Goal: Task Accomplishment & Management: Complete application form

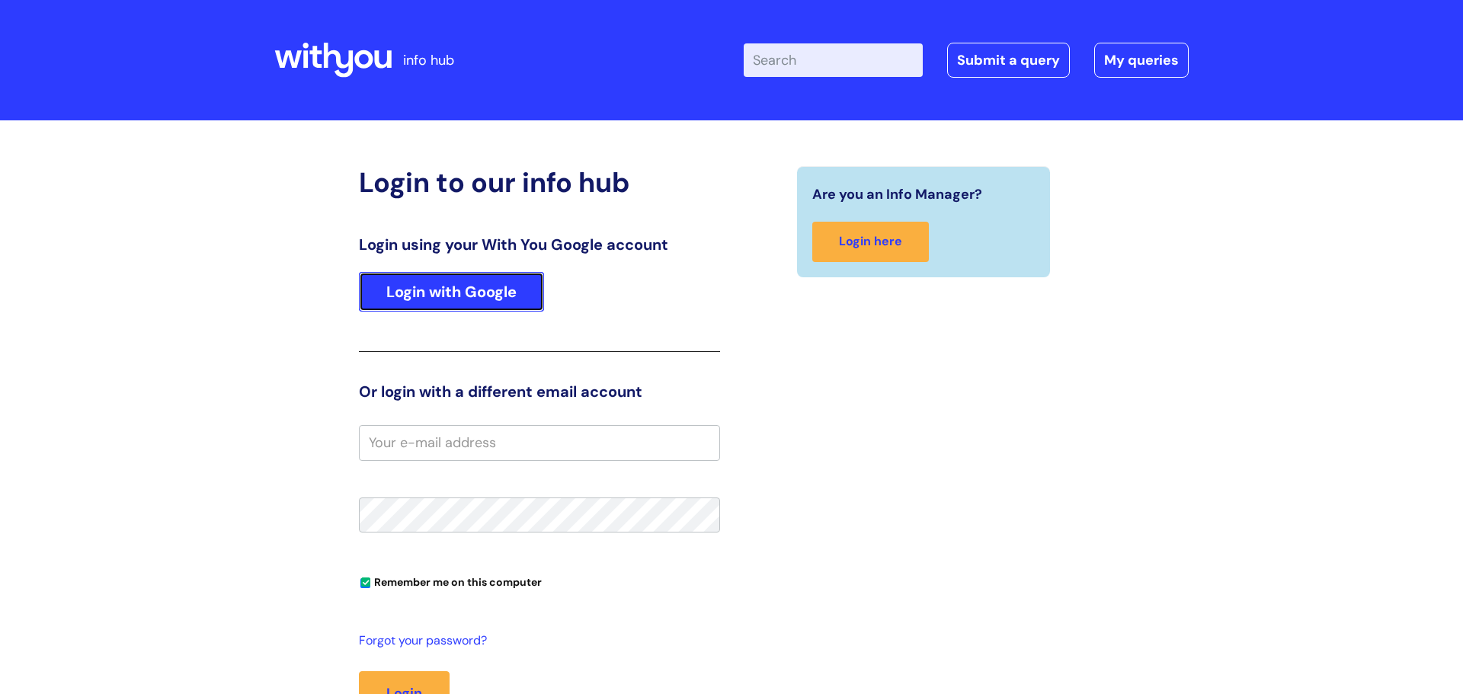
click at [421, 298] on link "Login with Google" at bounding box center [451, 292] width 185 height 40
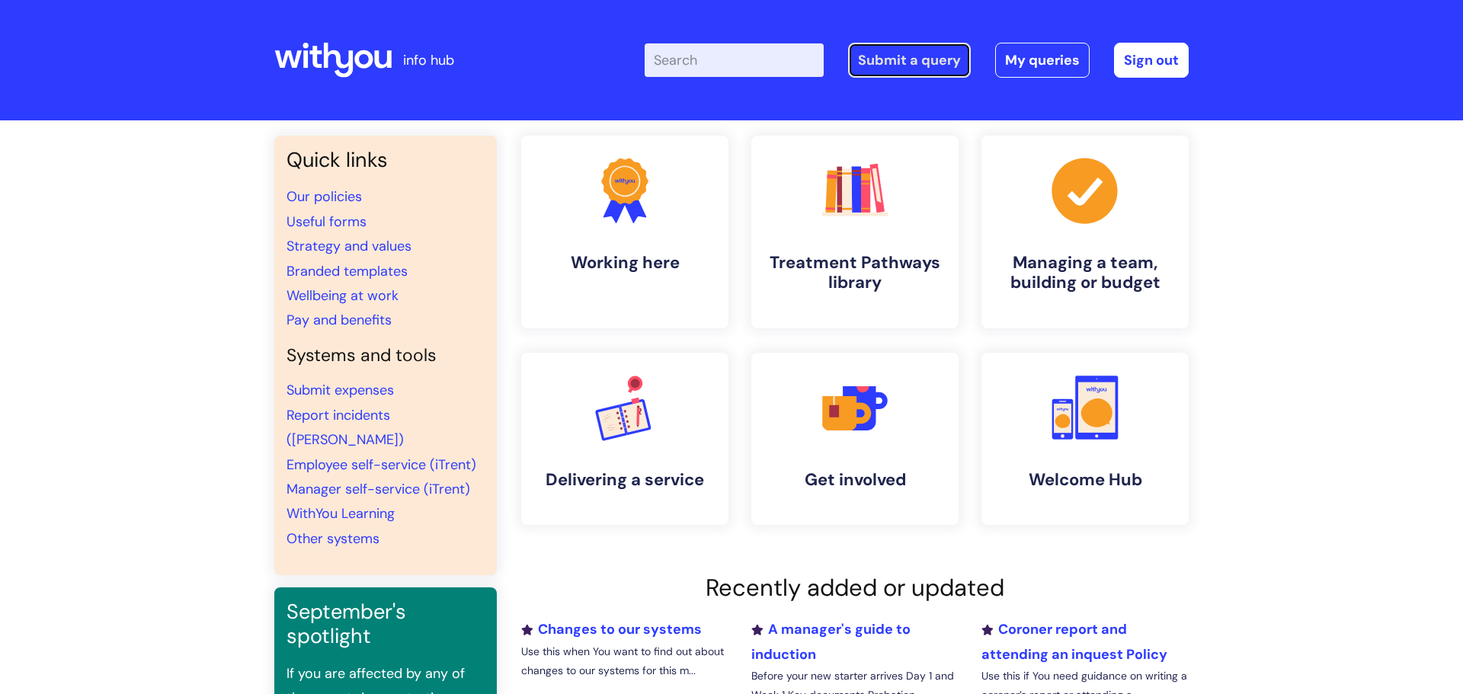
click at [922, 69] on link "Submit a query" at bounding box center [909, 60] width 123 height 35
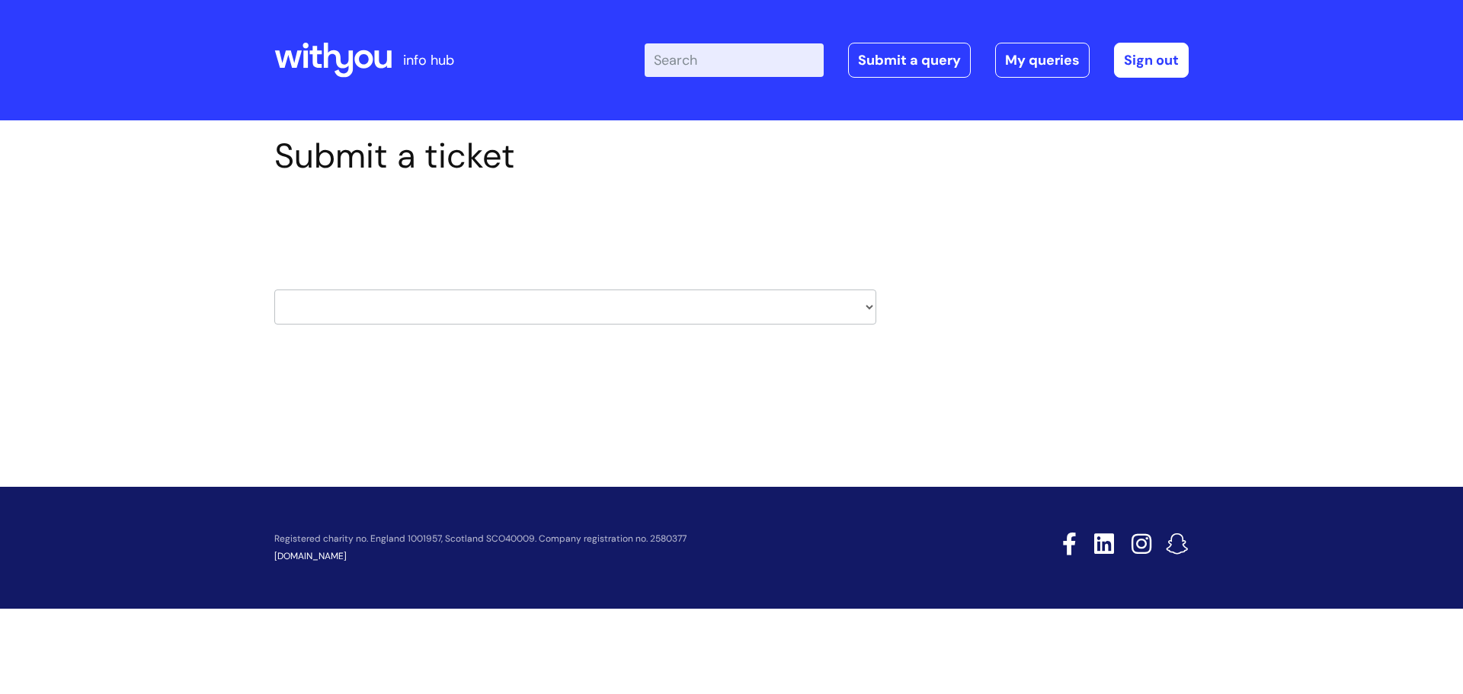
click at [871, 309] on select "HR / People IT and Support Clinical Drug Alerts Finance Accounts Data Support T…" at bounding box center [575, 306] width 602 height 35
select select "property_&_estates"
click at [274, 289] on select "HR / People IT and Support Clinical Drug Alerts Finance Accounts Data Support T…" at bounding box center [575, 306] width 602 height 35
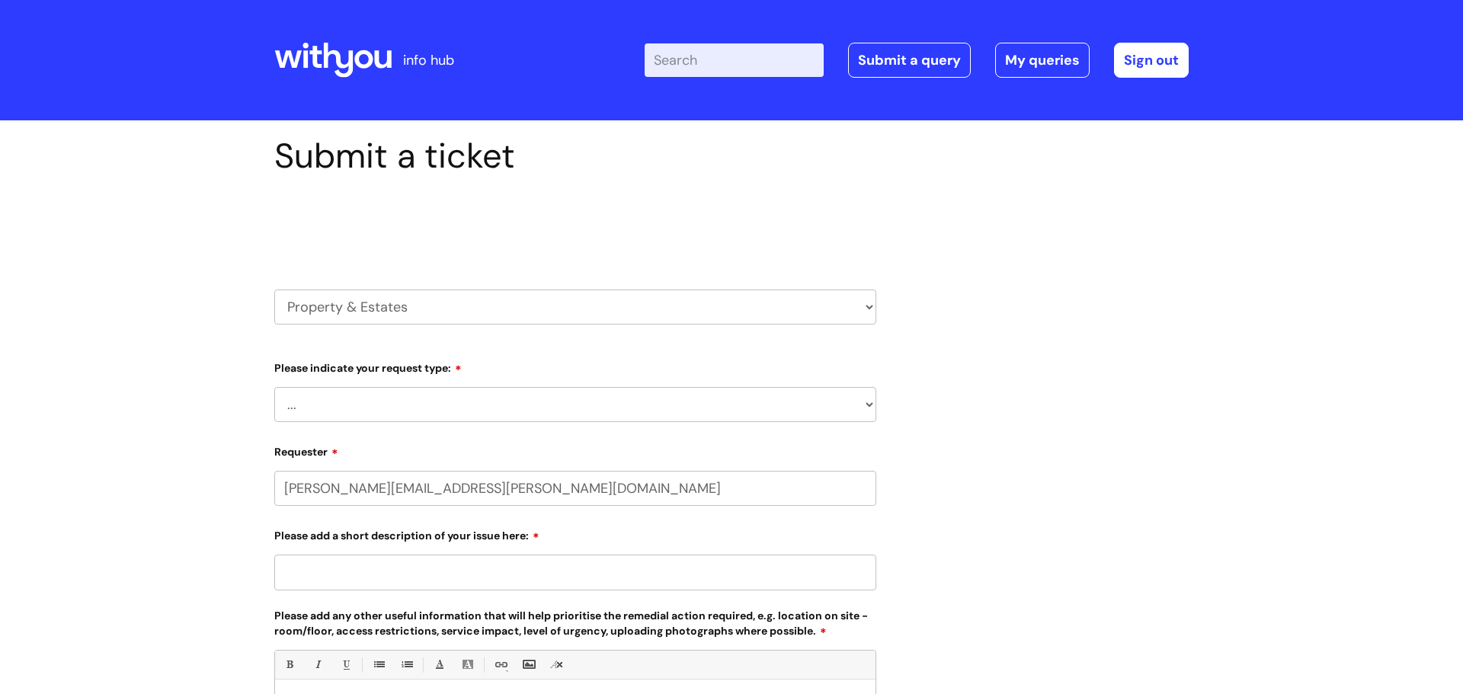
click at [872, 404] on select "... Facilities Support Lease/ Tenancy Agreements Health & Safety and Environmen…" at bounding box center [575, 404] width 602 height 35
select select "Facilities Support"
click at [274, 387] on select "... Facilities Support Lease/ Tenancy Agreements Health & Safety and Environmen…" at bounding box center [575, 404] width 602 height 35
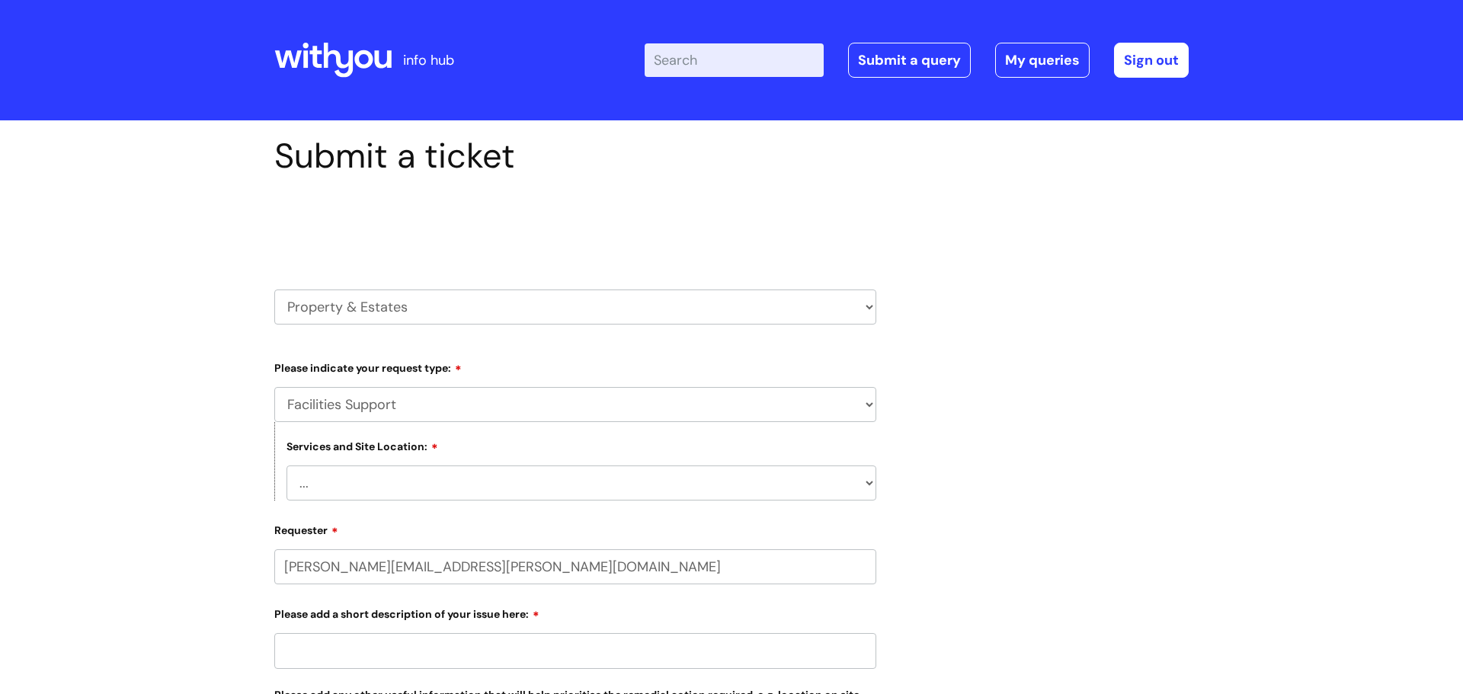
click at [872, 484] on select "... Cleethorpes Darlington Tubwell Darlington Coniscliffe Grimsby Preston Redca…" at bounding box center [581, 482] width 590 height 35
select select "[GEOGRAPHIC_DATA]"
click at [286, 465] on select "... Cleethorpes Darlington Tubwell Darlington Coniscliffe Grimsby Preston Redca…" at bounding box center [581, 482] width 590 height 35
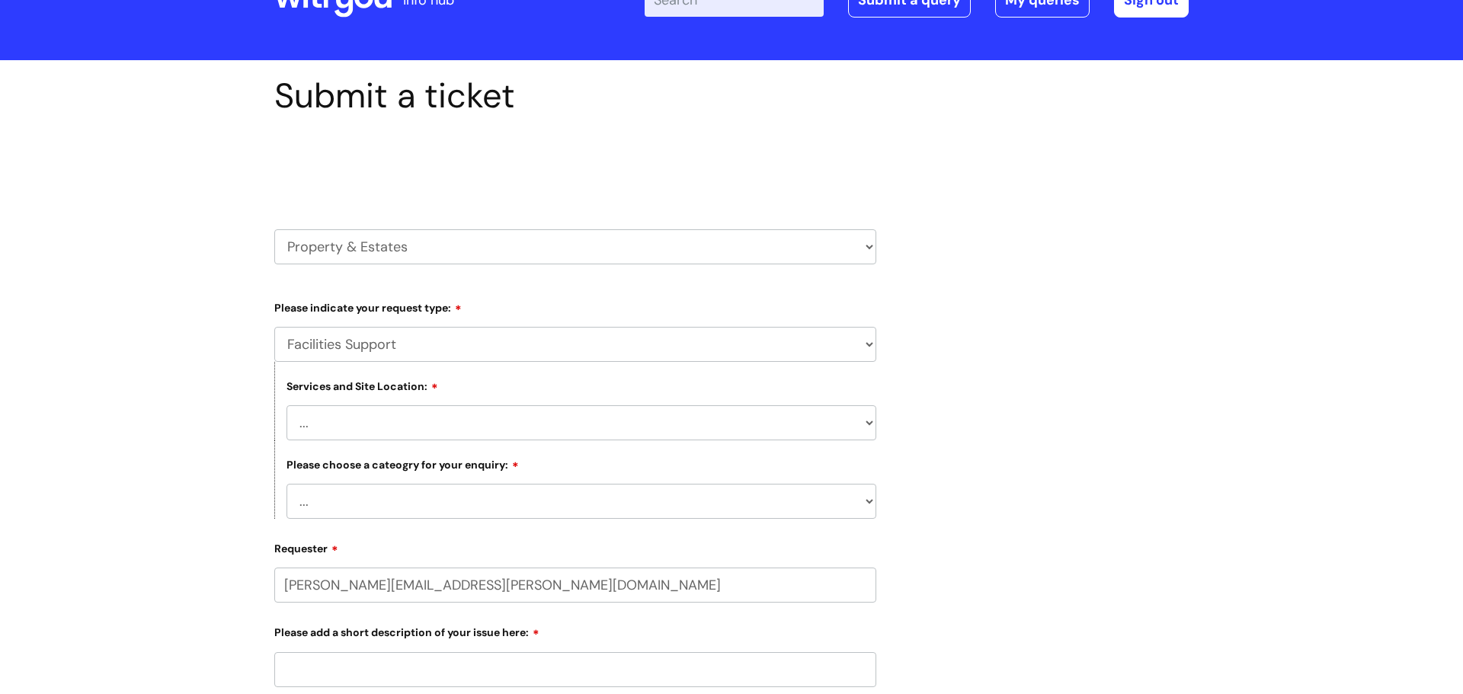
scroll to position [74, 0]
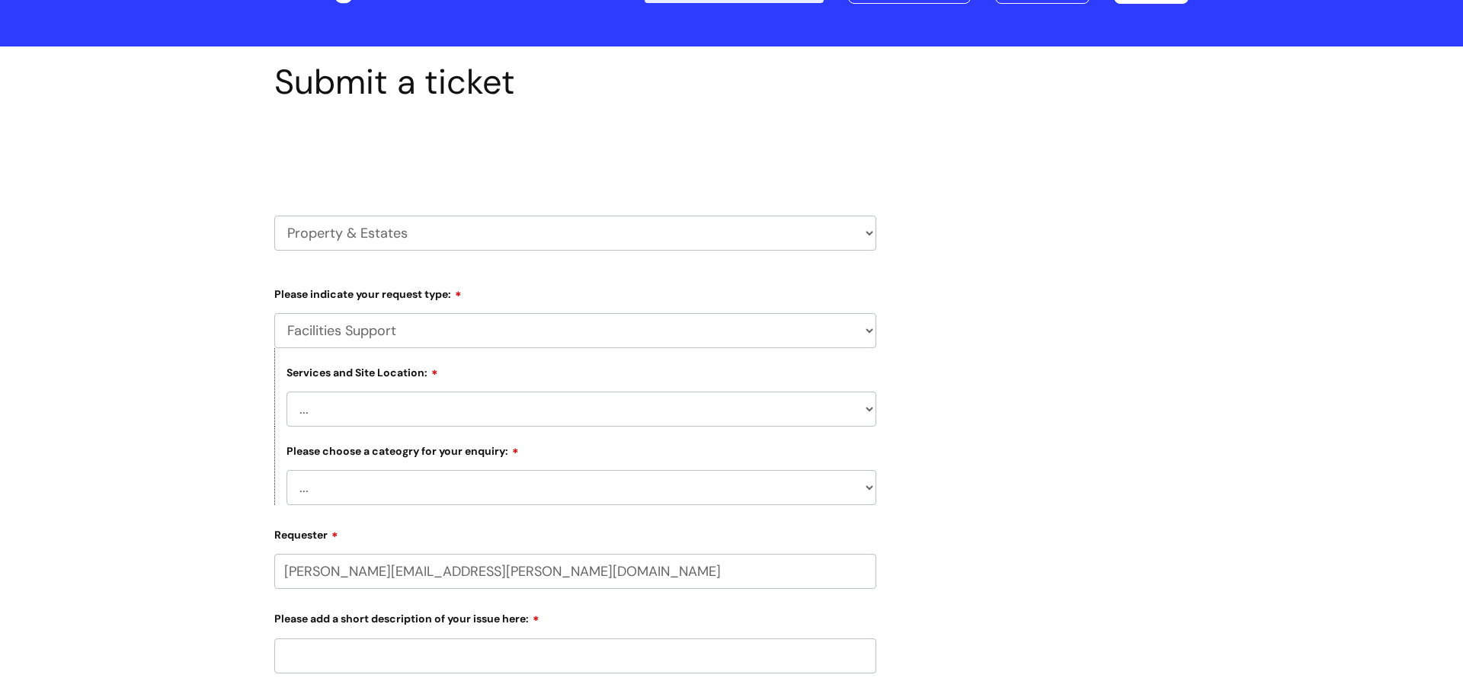
click at [871, 491] on select "... Electrical and Lighting Plumbing and Drainage Heating and Cooling Fixtures,…" at bounding box center [581, 487] width 590 height 35
select select "Plumbing and Drainage"
click at [286, 470] on select "... Electrical and Lighting Plumbing and Drainage Heating and Cooling Fixtures,…" at bounding box center [581, 487] width 590 height 35
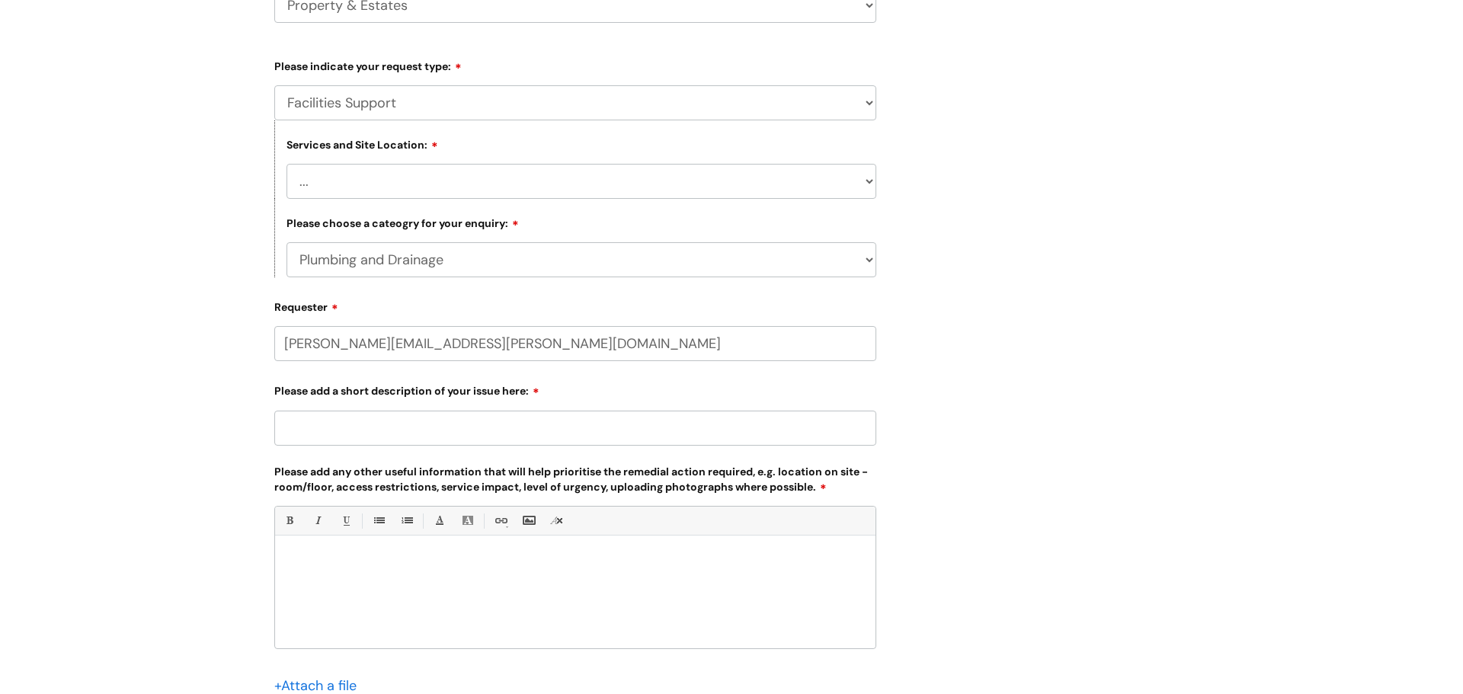
scroll to position [305, 0]
click at [276, 425] on input "Please add a short description of your issue here:" at bounding box center [575, 425] width 602 height 35
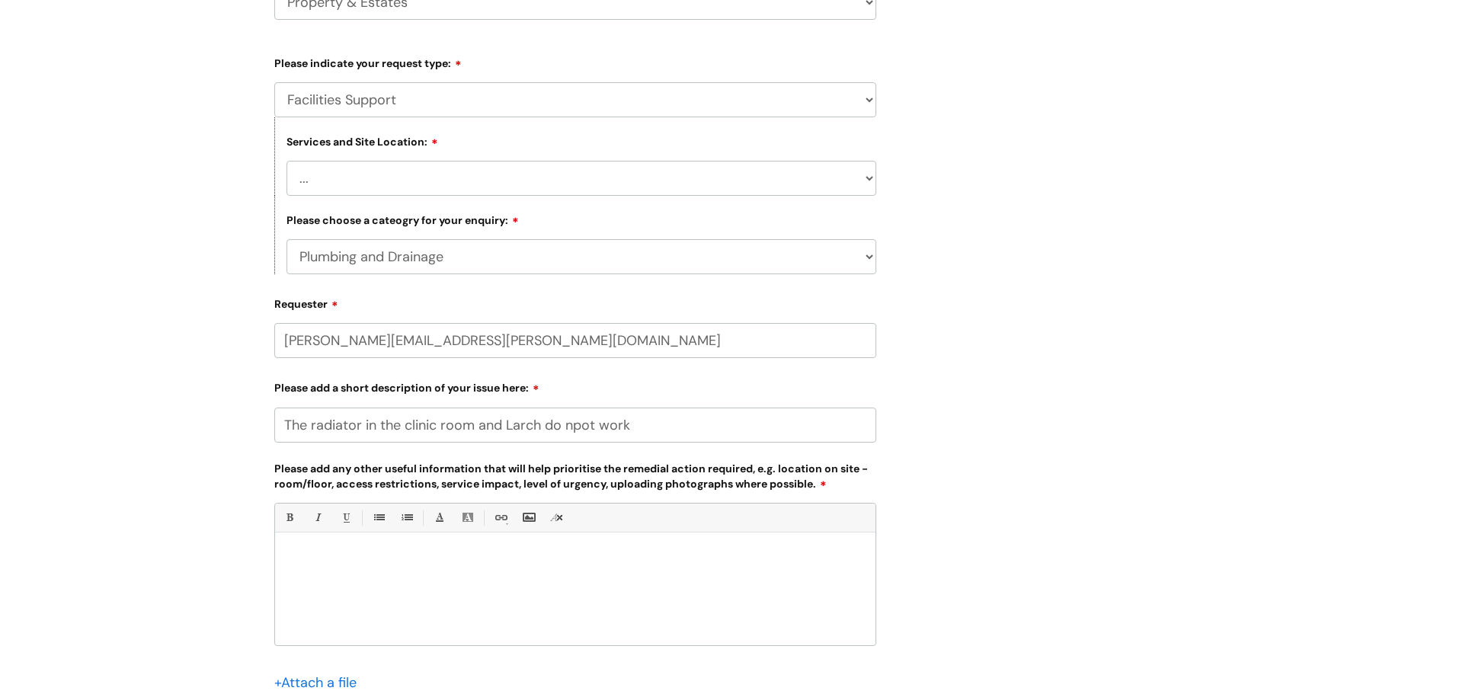
click at [583, 428] on input "The radiator in the clinic room and Larch do npot work" at bounding box center [575, 425] width 602 height 35
drag, startPoint x: 630, startPoint y: 424, endPoint x: 344, endPoint y: 421, distance: 286.4
click at [284, 421] on input "The radiator in the clinic room and Larch do not work" at bounding box center [575, 425] width 602 height 35
type input "The radiator in the clinic room and Larch do not work"
click at [291, 549] on div at bounding box center [575, 592] width 600 height 105
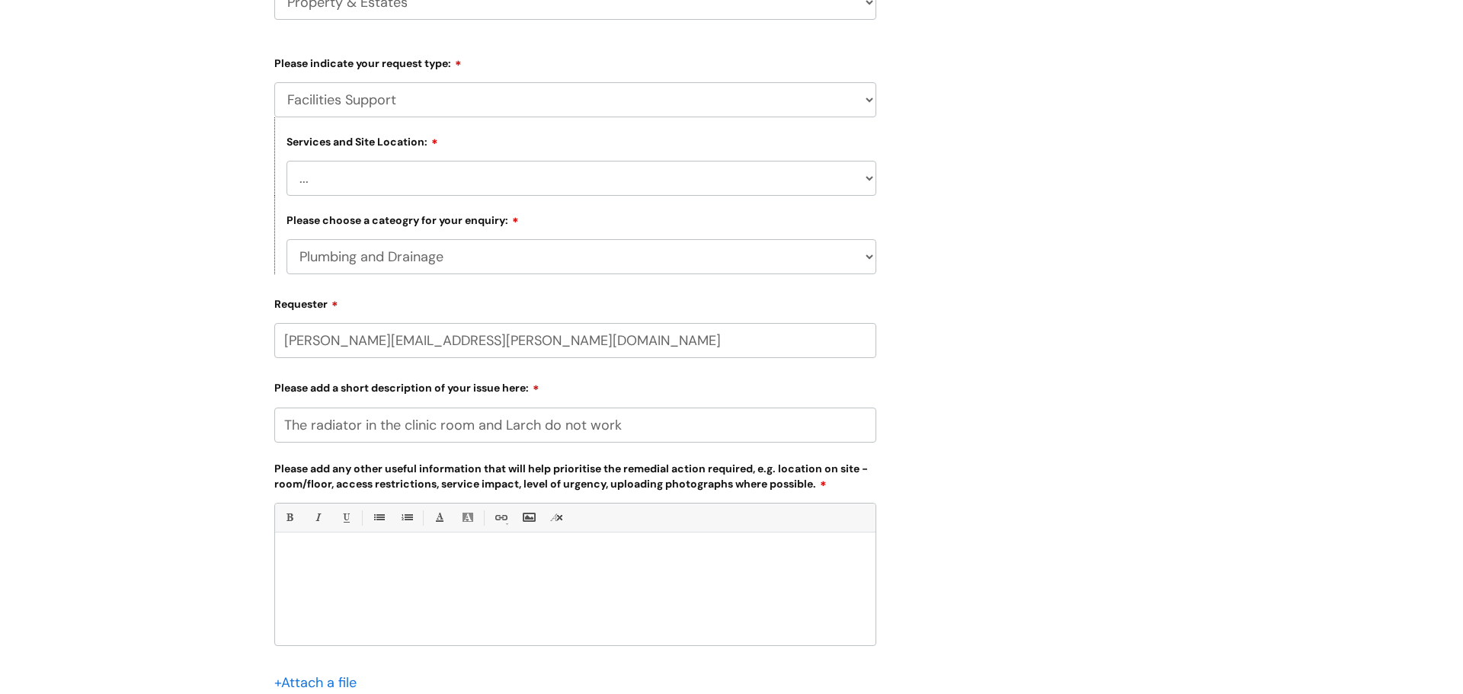
paste div
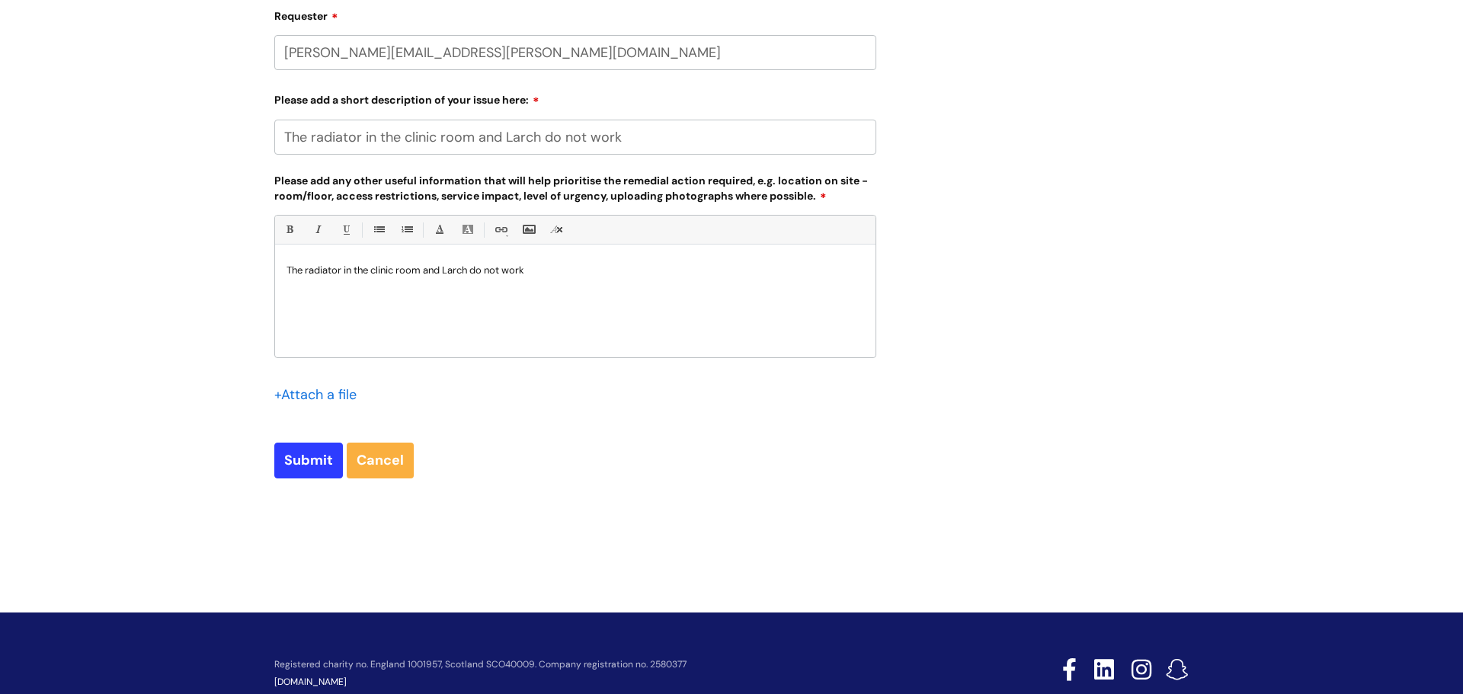
scroll to position [606, 0]
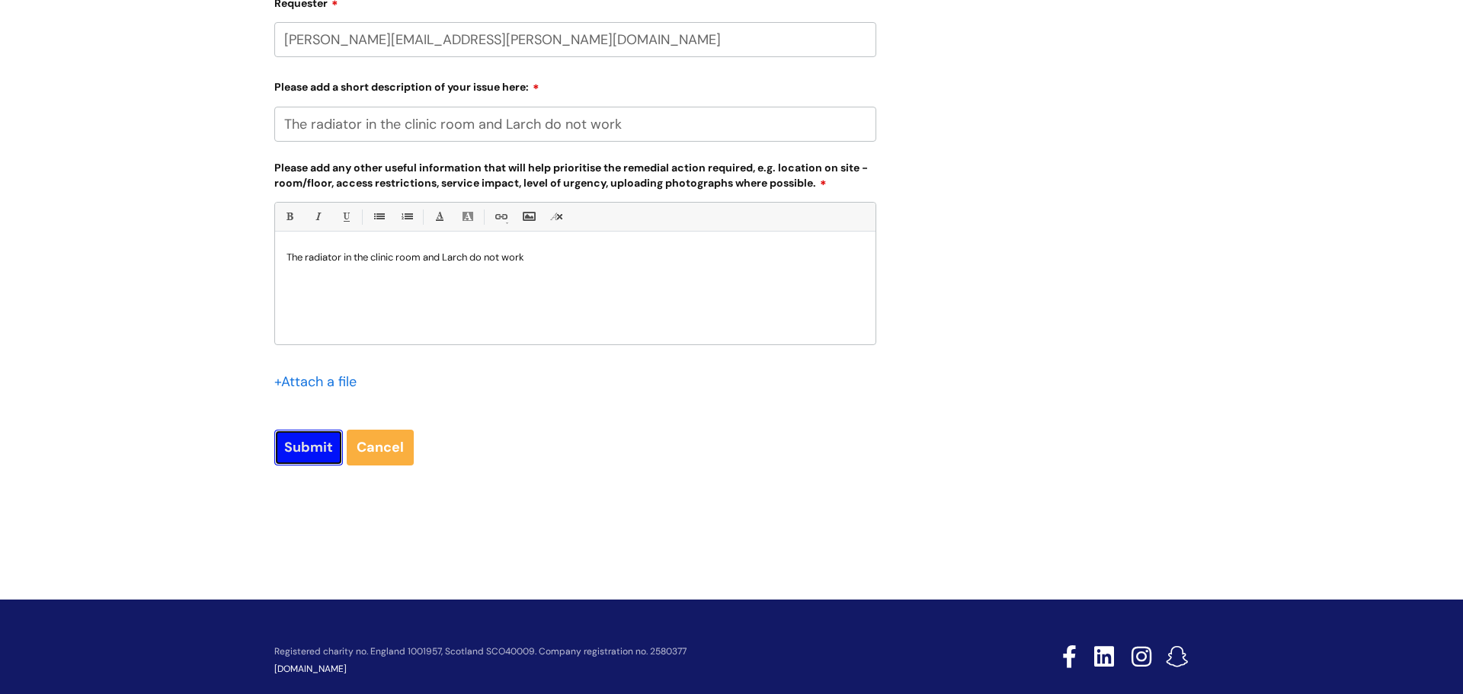
click at [305, 443] on input "Submit" at bounding box center [308, 447] width 69 height 35
type input "Please Wait..."
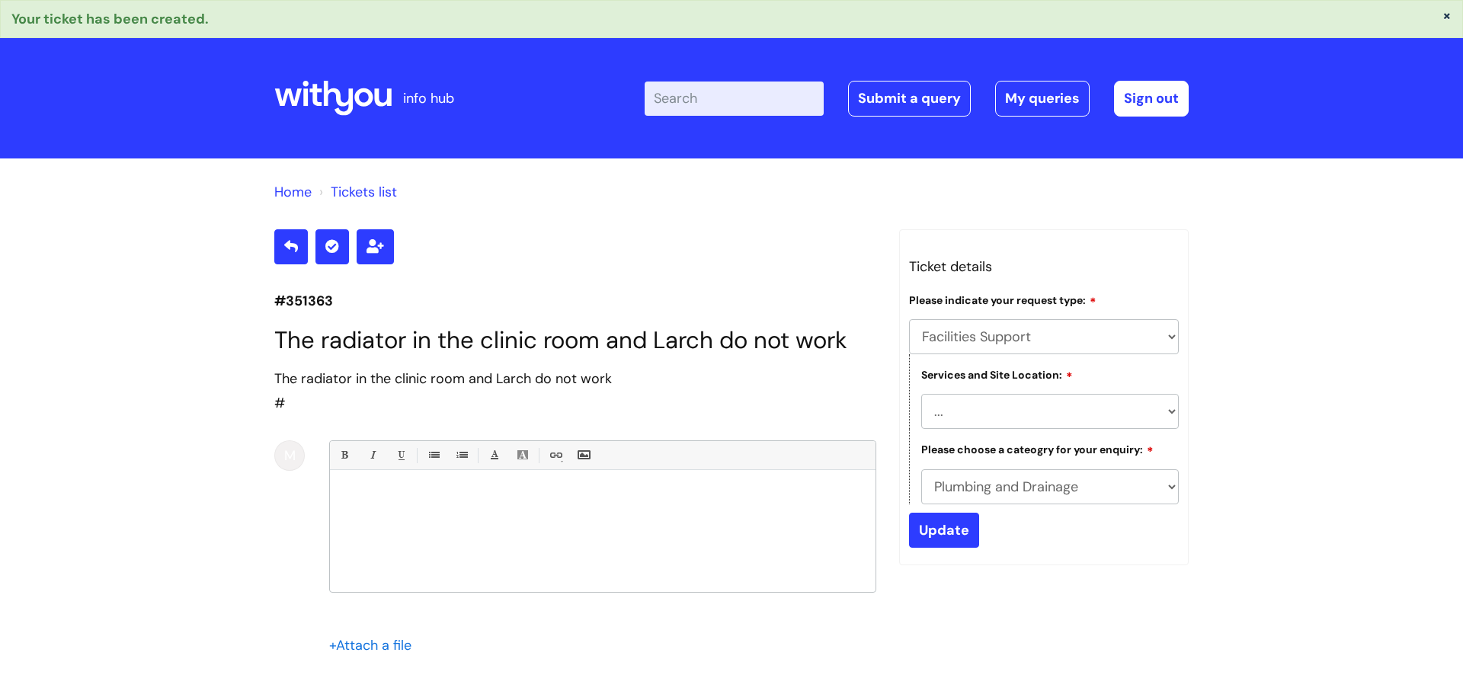
select select "Facilities Support"
select select "[GEOGRAPHIC_DATA]"
select select "Plumbing and Drainage"
